Goal: Transaction & Acquisition: Purchase product/service

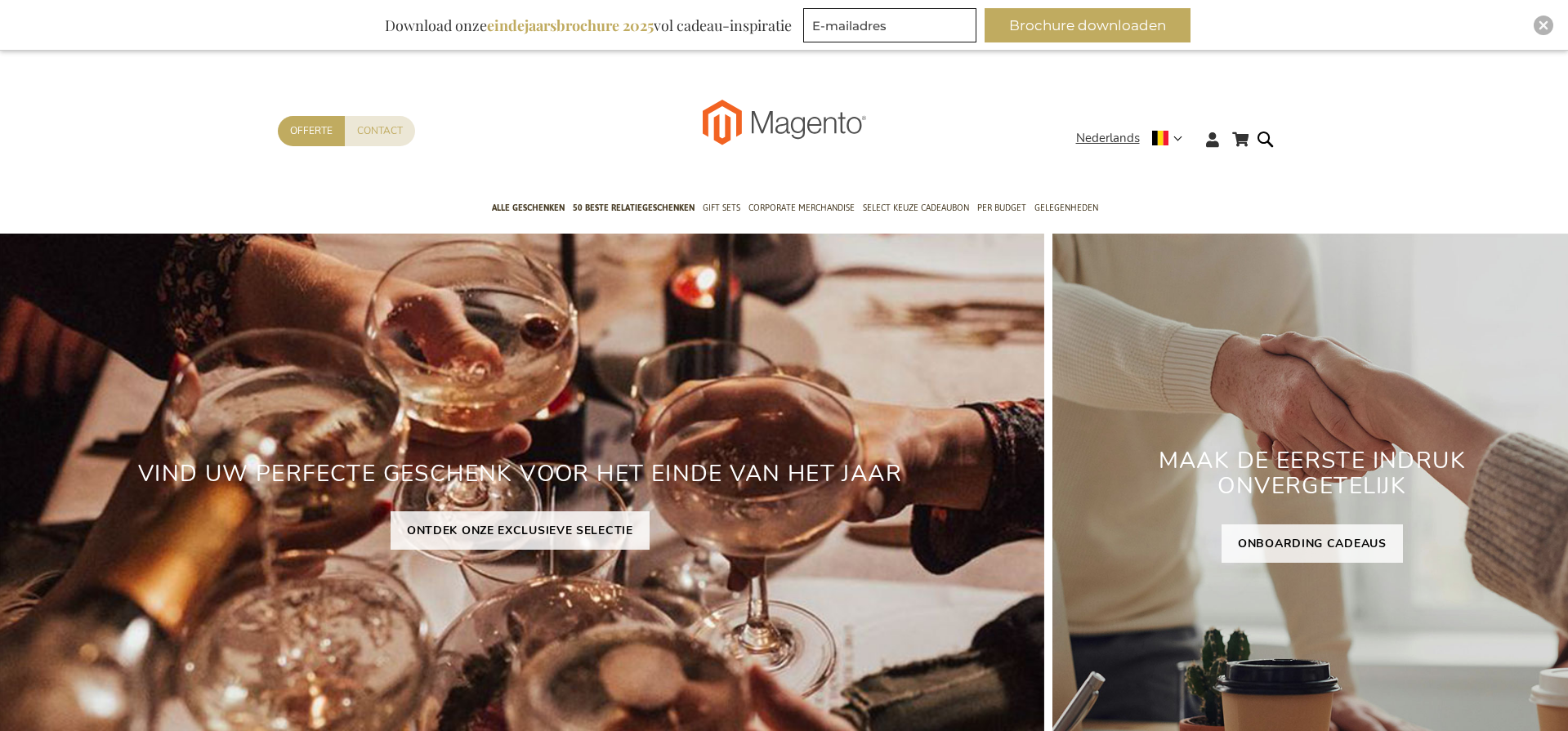
type input "staf"
click at [1541, 23] on img "Close" at bounding box center [1544, 25] width 10 height 10
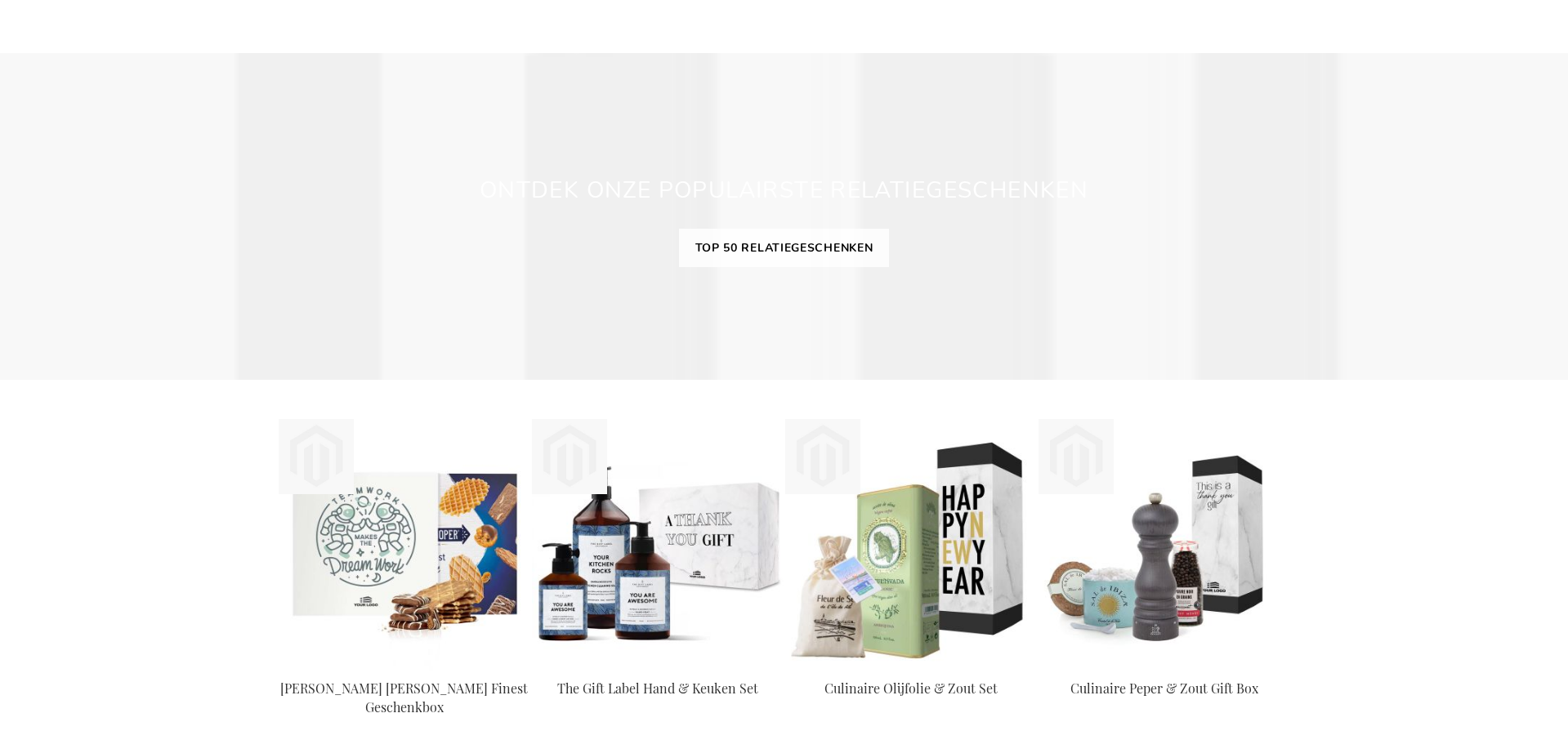
scroll to position [1522, 0]
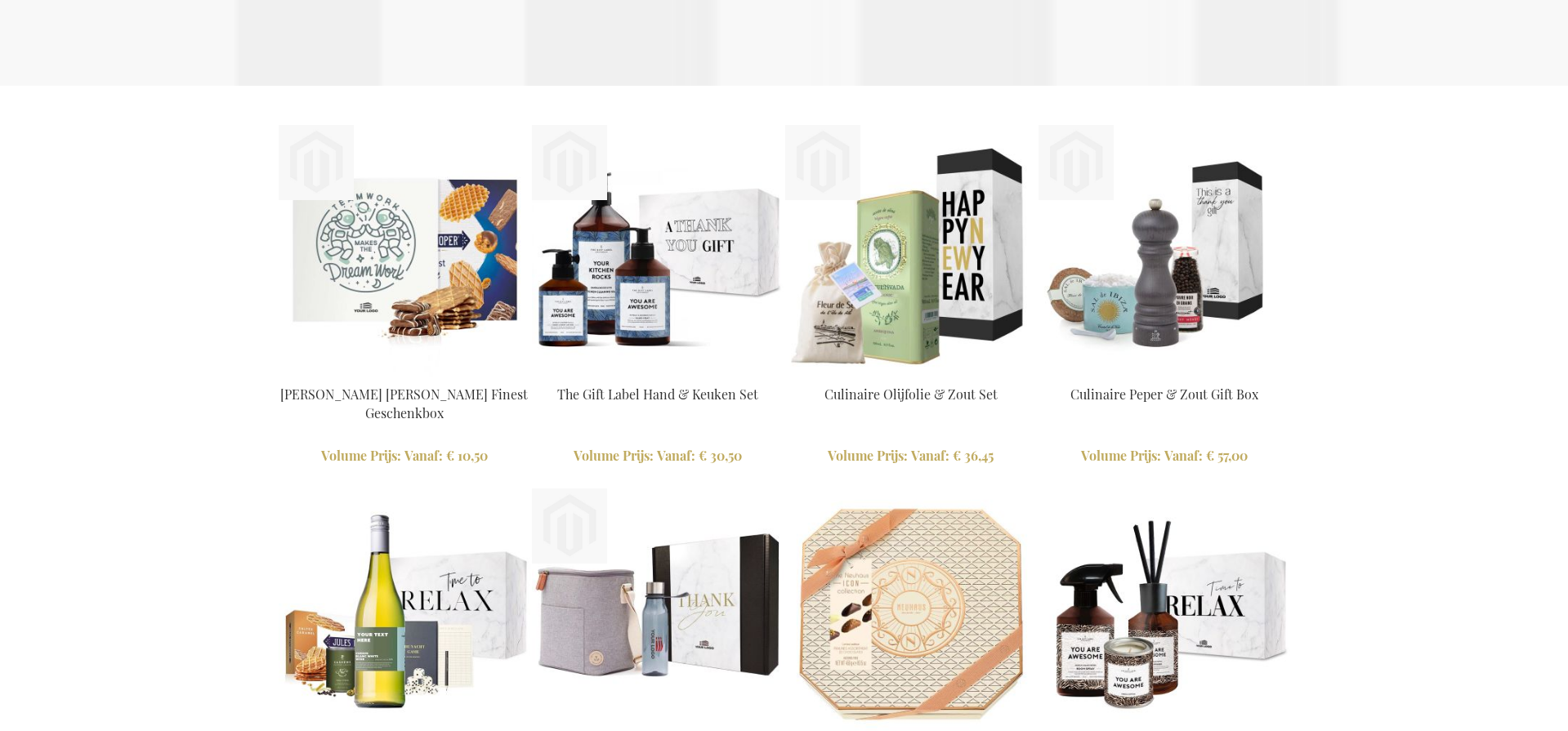
click at [673, 489] on img at bounding box center [658, 614] width 252 height 252
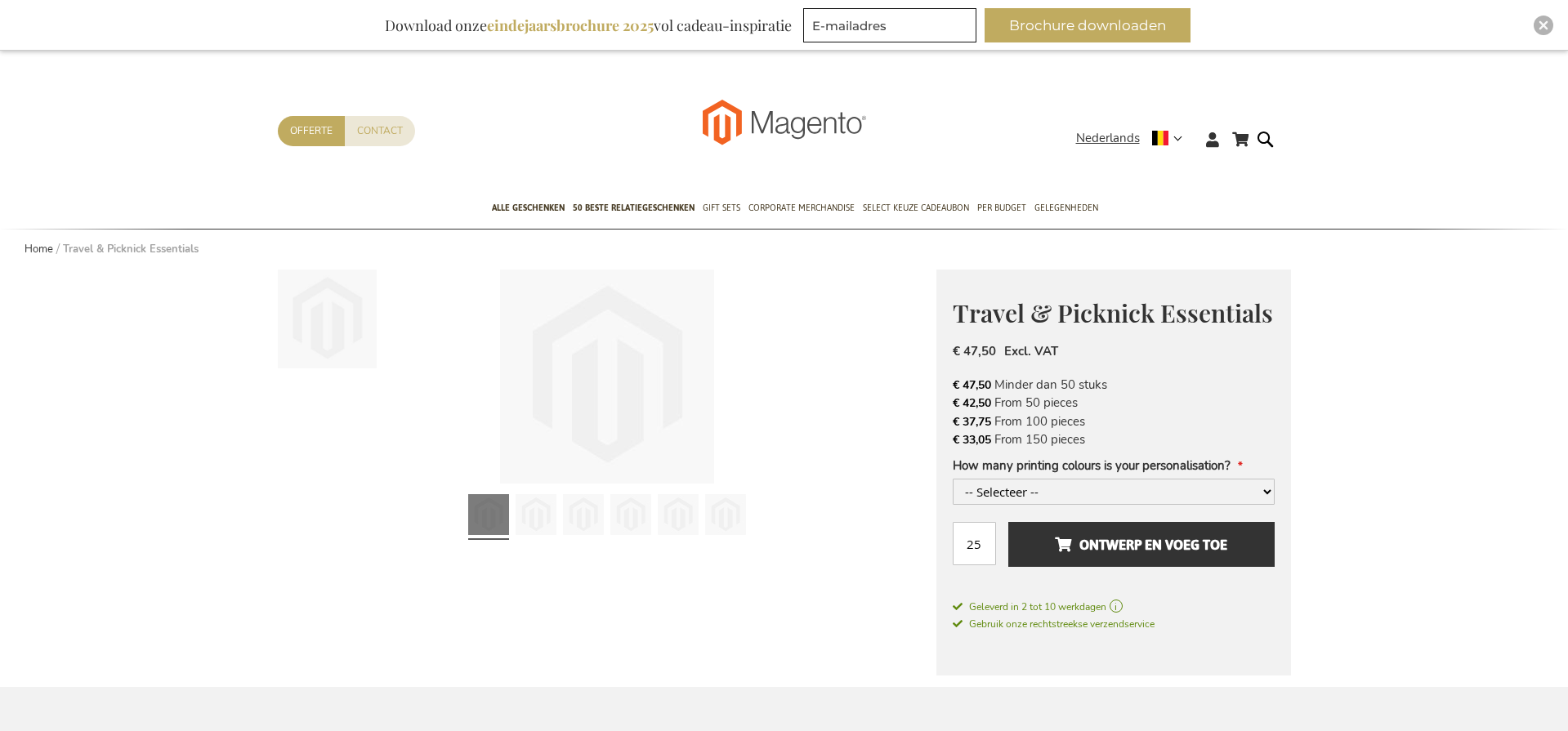
type input "staf"
